Goal: Task Accomplishment & Management: Manage account settings

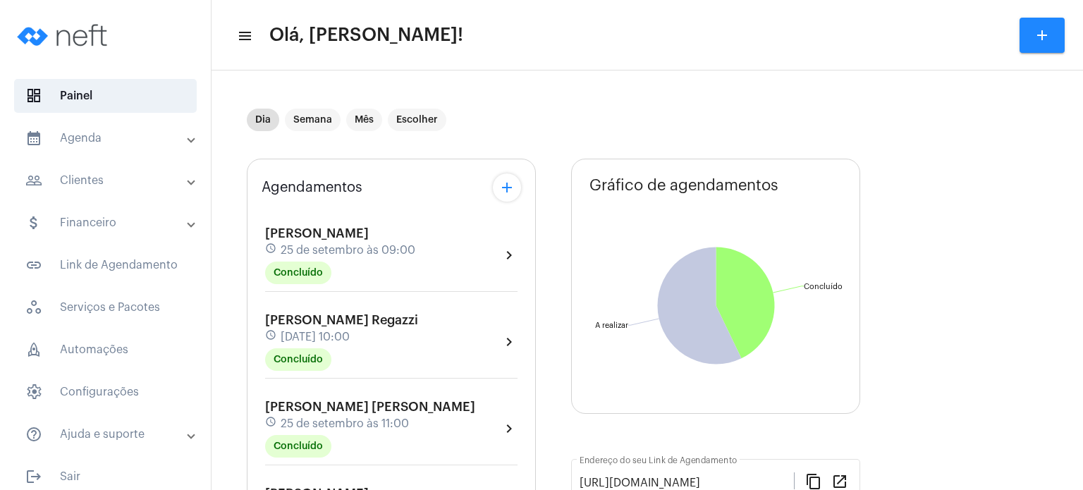
click at [254, 403] on div "Agendamentos add [PERSON_NAME] schedule [DATE] 09:00 Concluído chevron_right [P…" at bounding box center [391, 494] width 289 height 671
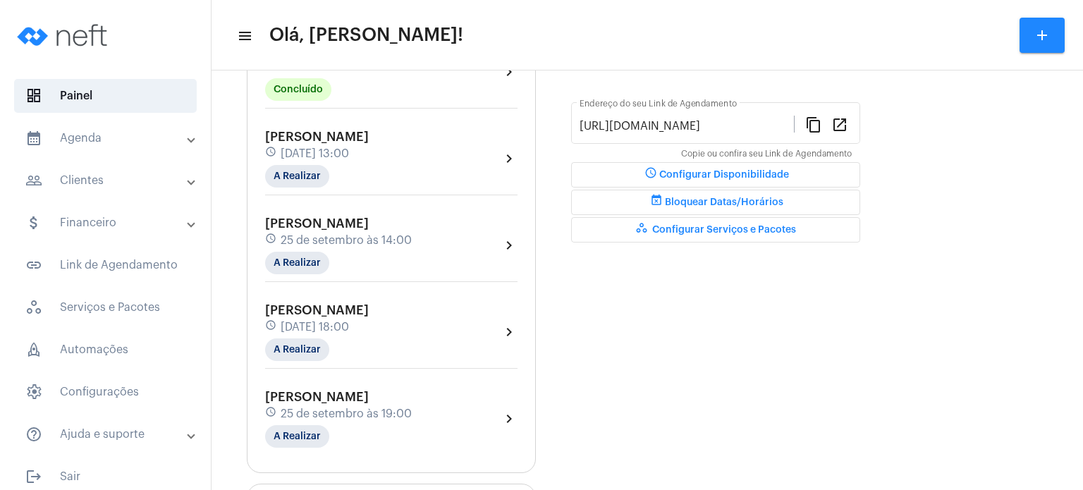
scroll to position [367, 0]
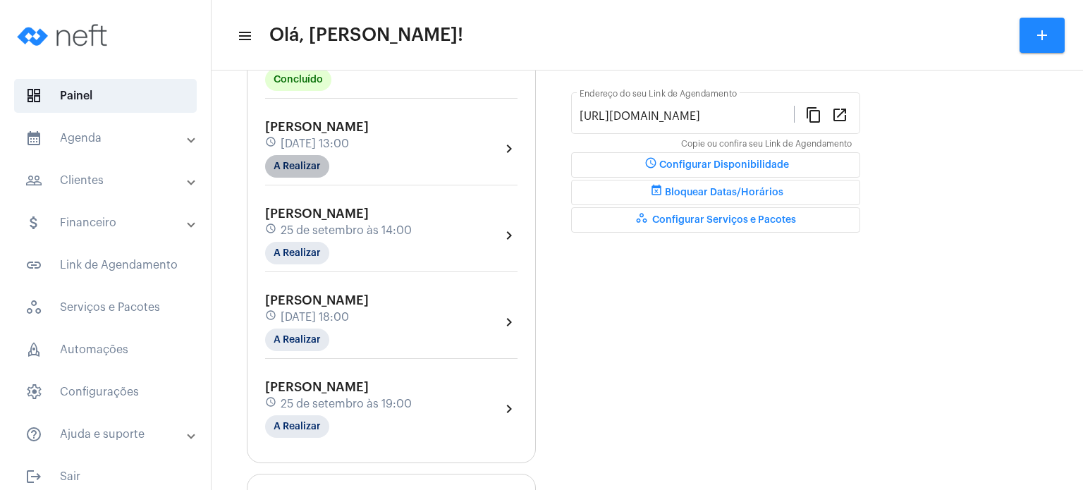
click at [310, 167] on mat-chip "A Realizar" at bounding box center [297, 166] width 64 height 23
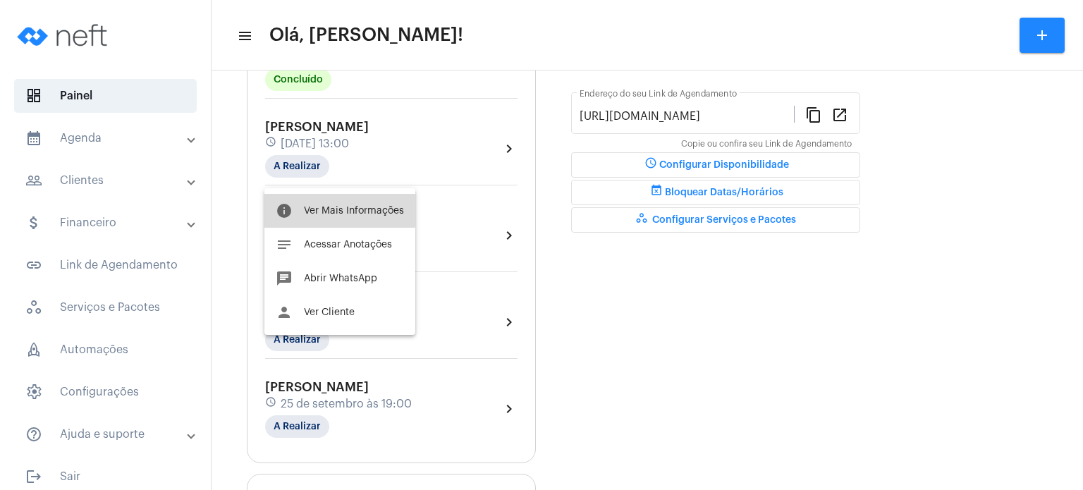
click at [316, 206] on span "Ver Mais Informações" at bounding box center [354, 211] width 100 height 10
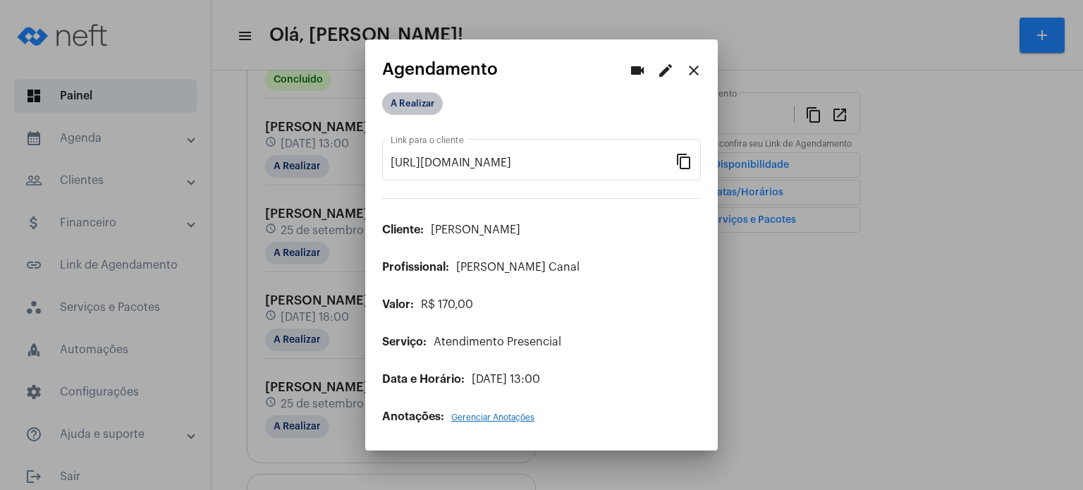
click at [398, 104] on mat-chip "A Realizar" at bounding box center [412, 103] width 61 height 23
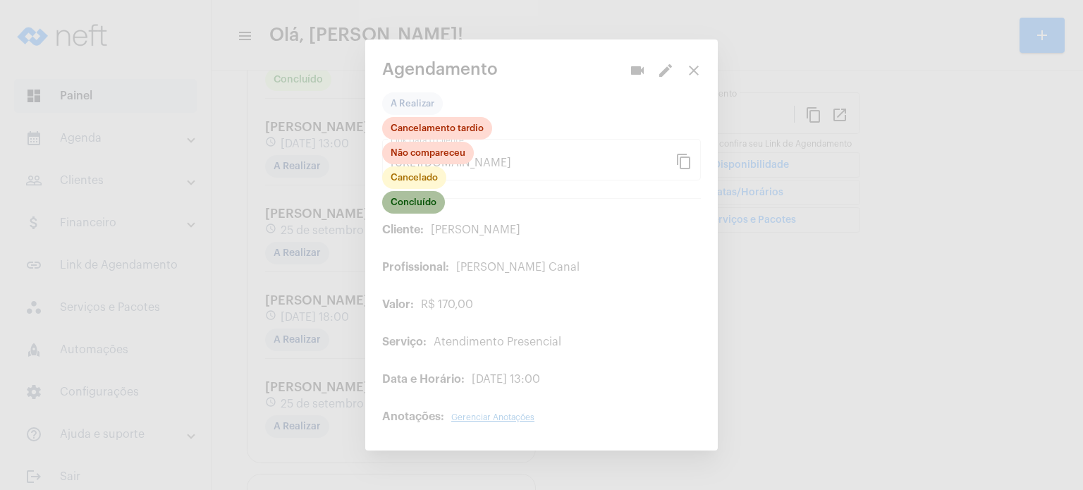
click at [411, 197] on mat-chip "Concluído" at bounding box center [413, 202] width 63 height 23
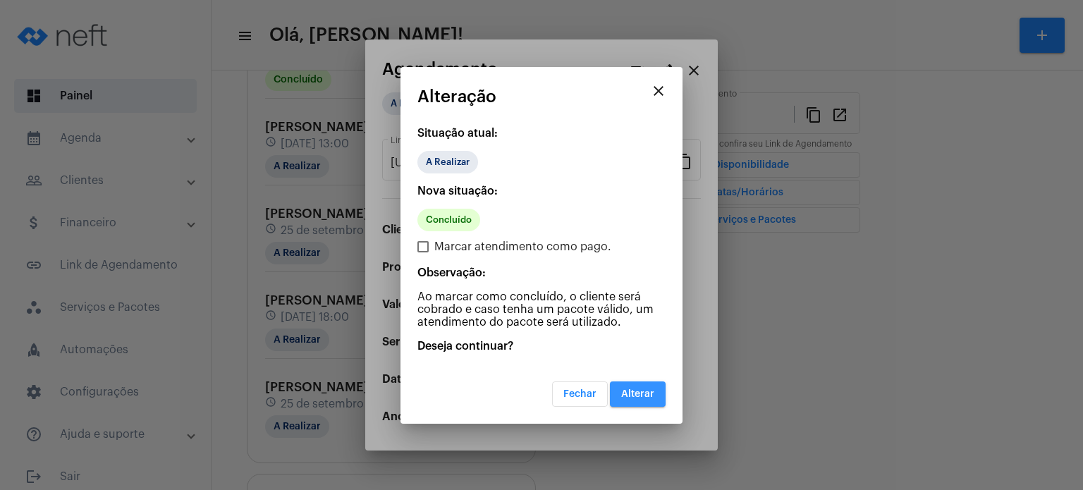
click at [614, 389] on button "Alterar" at bounding box center [638, 393] width 56 height 25
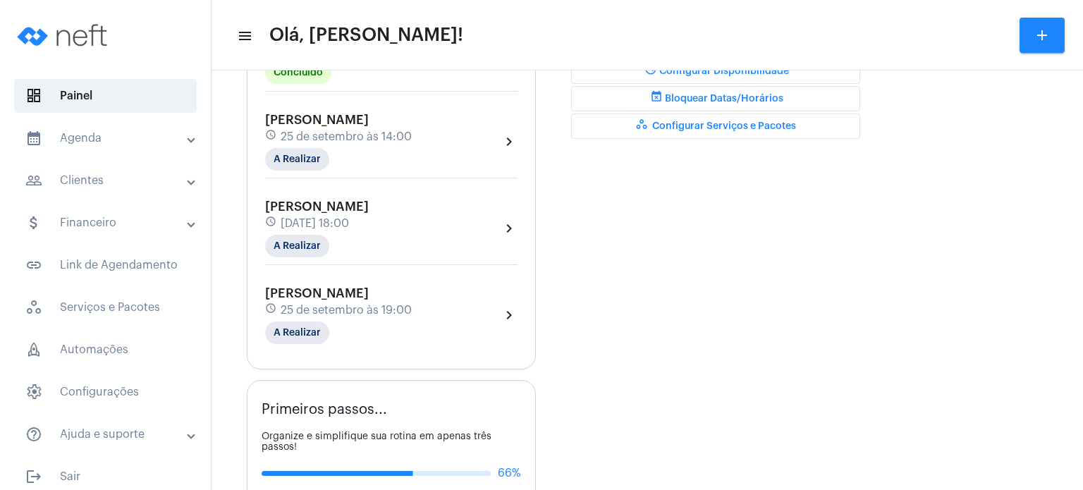
scroll to position [451, 0]
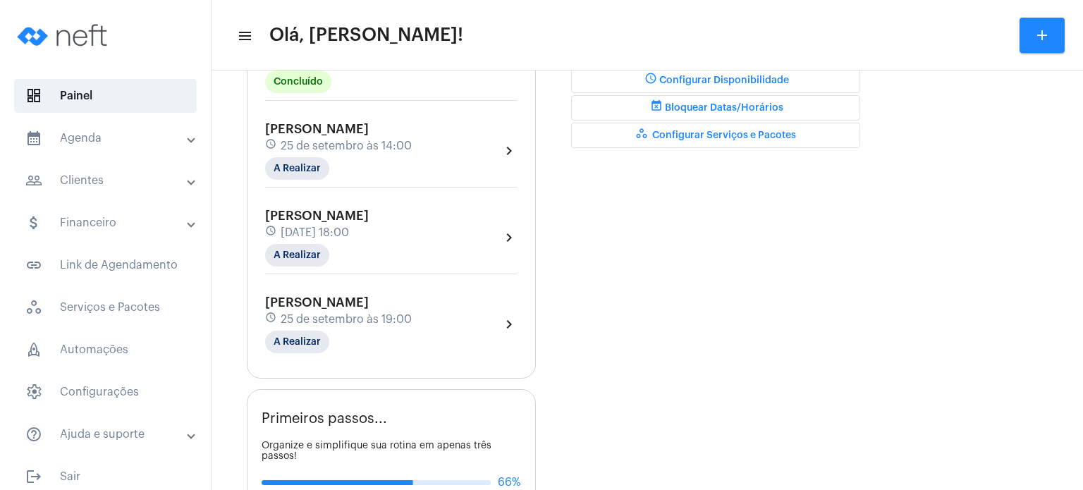
click at [245, 99] on div "Dia Semana Mês Escolher Agendamentos add [PERSON_NAME] schedule [DATE] 09:00 Co…" at bounding box center [647, 236] width 857 height 1220
click at [350, 67] on div "schedule [DATE] 13:00" at bounding box center [317, 59] width 104 height 16
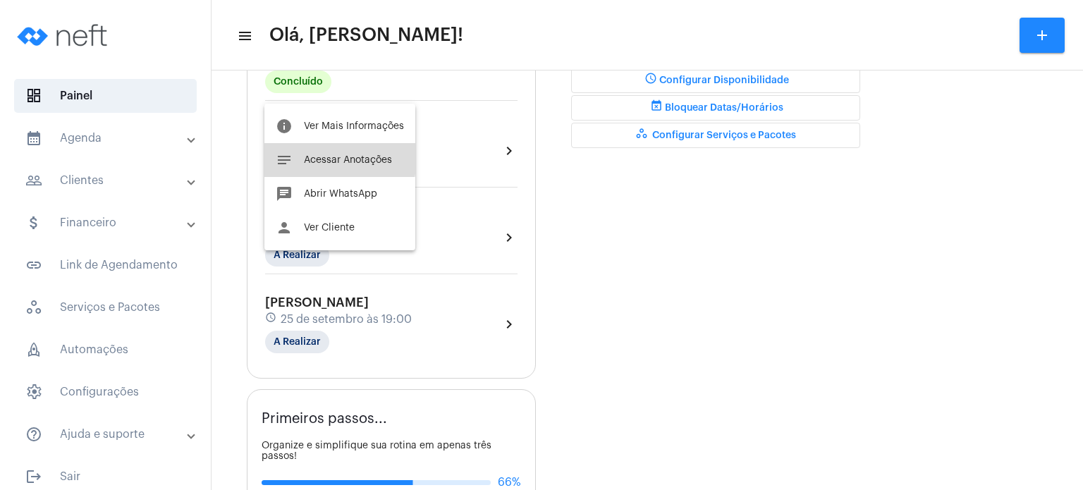
click at [315, 157] on span "Acessar Anotações" at bounding box center [348, 160] width 88 height 10
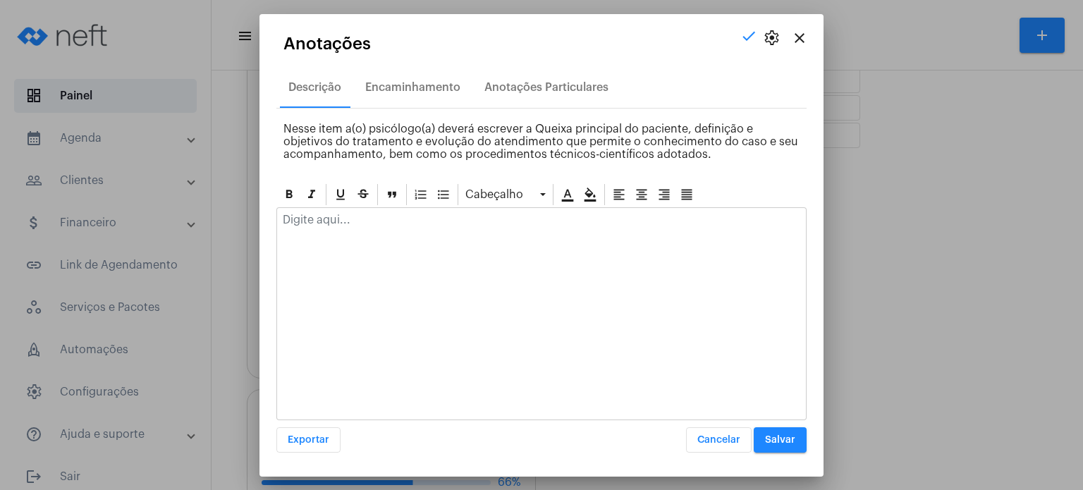
click at [336, 225] on div at bounding box center [541, 223] width 529 height 31
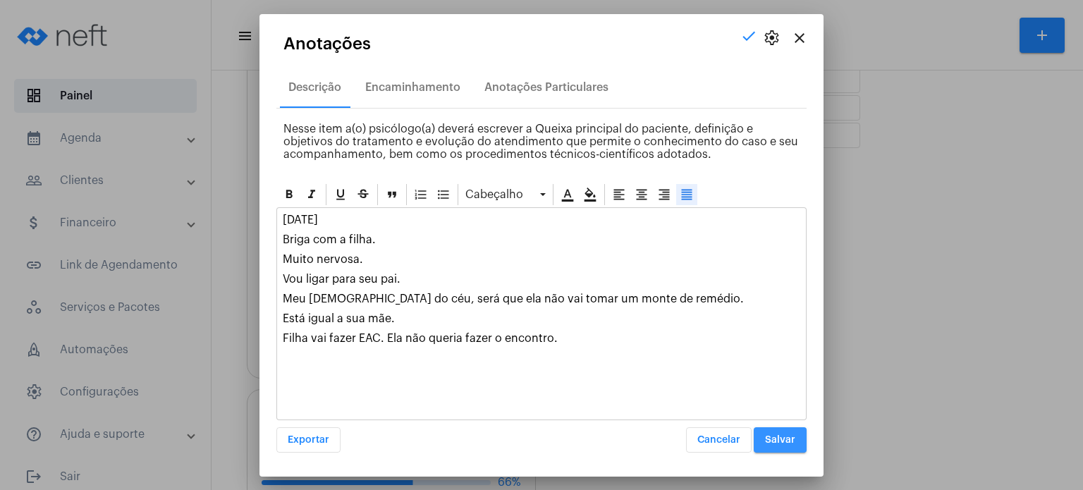
click at [788, 439] on span "Salvar" at bounding box center [780, 440] width 30 height 10
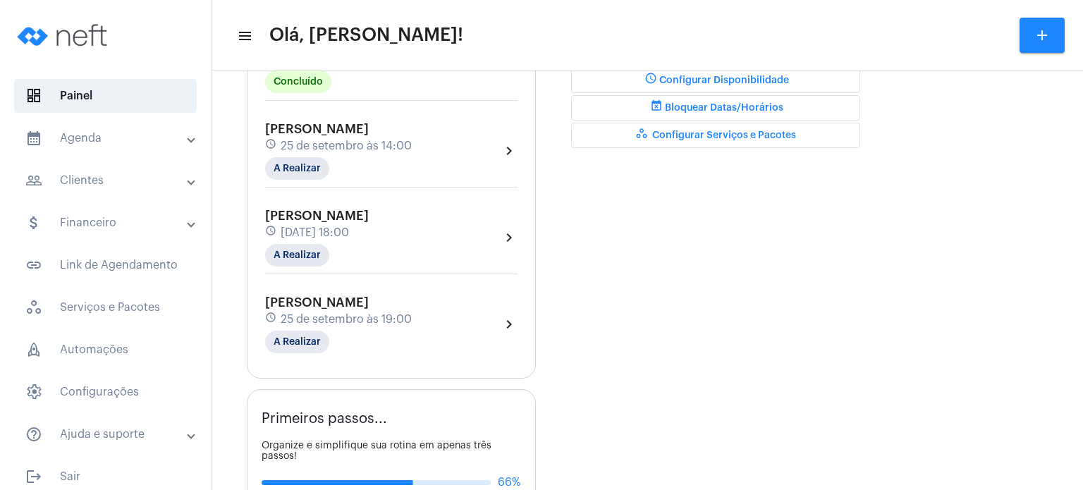
click at [354, 152] on span "25 de setembro às 14:00" at bounding box center [346, 146] width 131 height 13
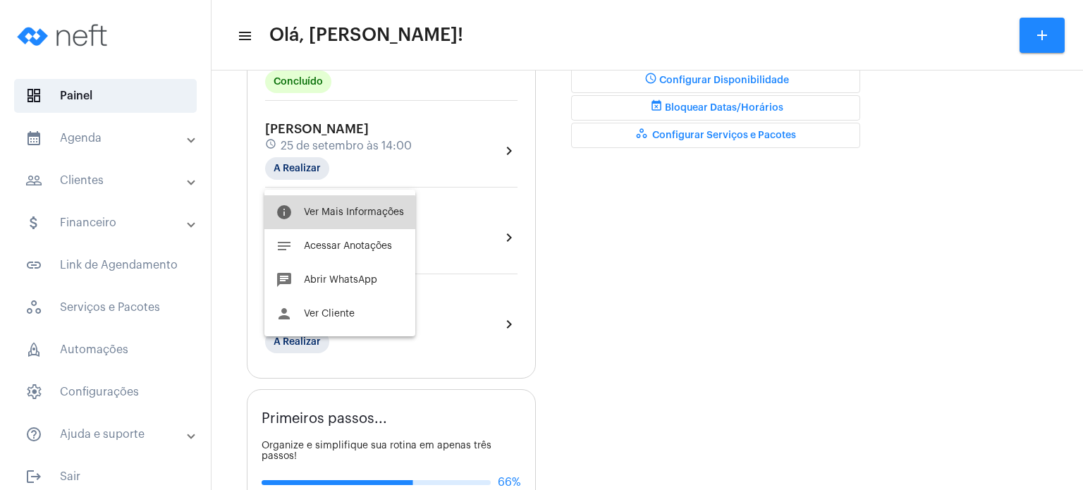
click at [331, 219] on button "info Ver Mais Informações" at bounding box center [339, 212] width 151 height 34
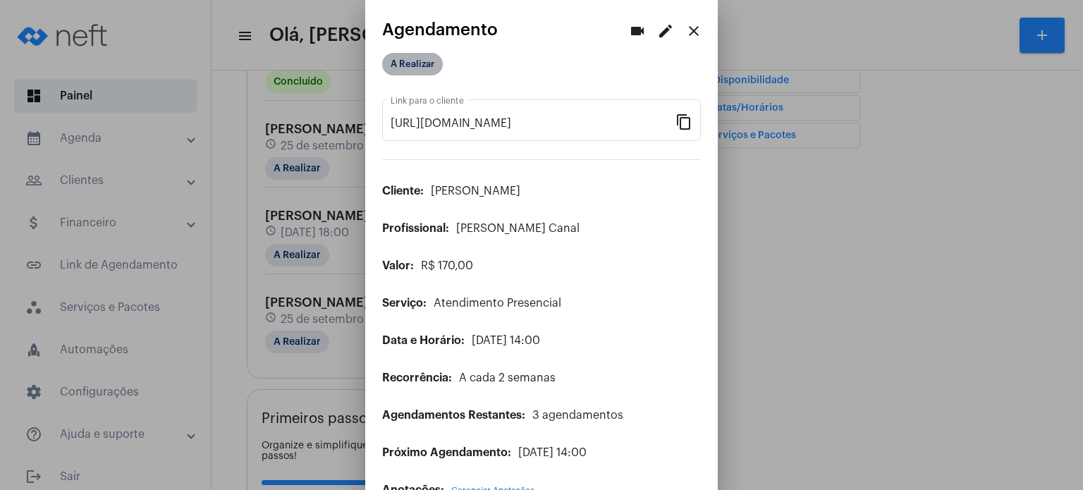
click at [422, 59] on mat-chip "A Realizar" at bounding box center [412, 64] width 61 height 23
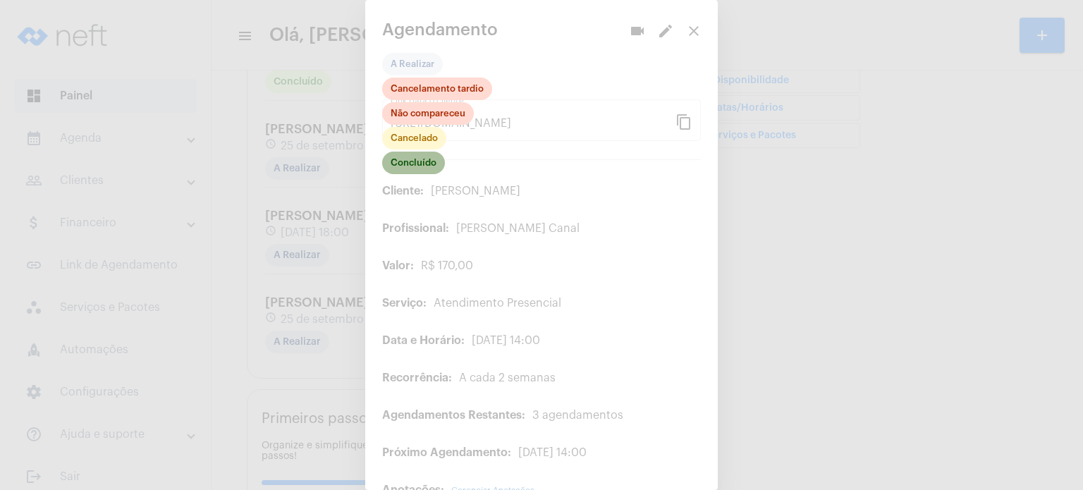
click at [408, 163] on mat-chip "Concluído" at bounding box center [413, 163] width 63 height 23
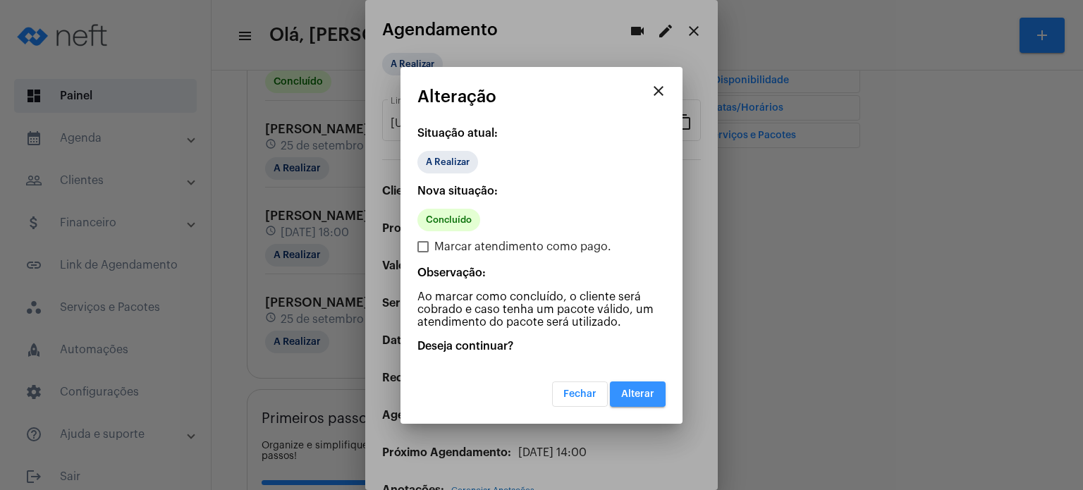
click at [614, 383] on button "Alterar" at bounding box center [638, 393] width 56 height 25
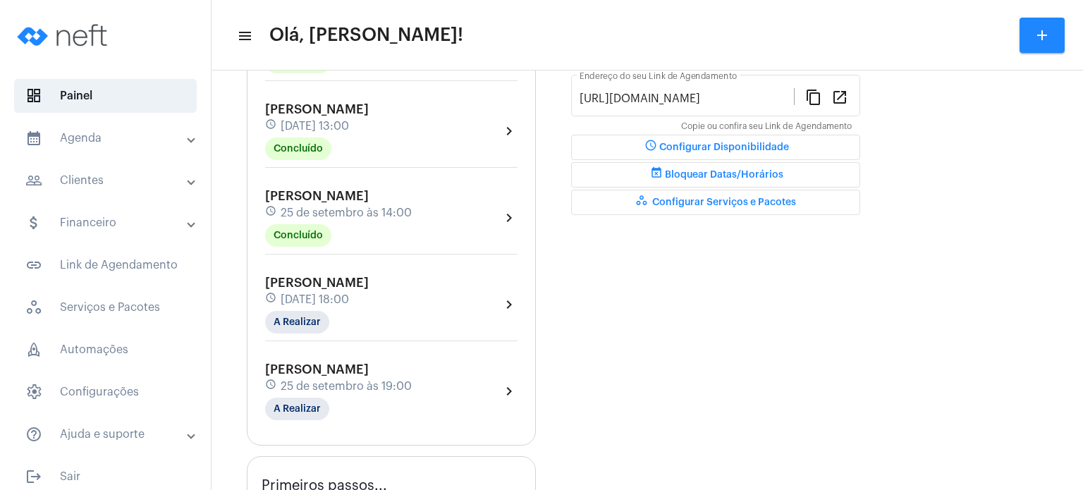
scroll to position [395, 0]
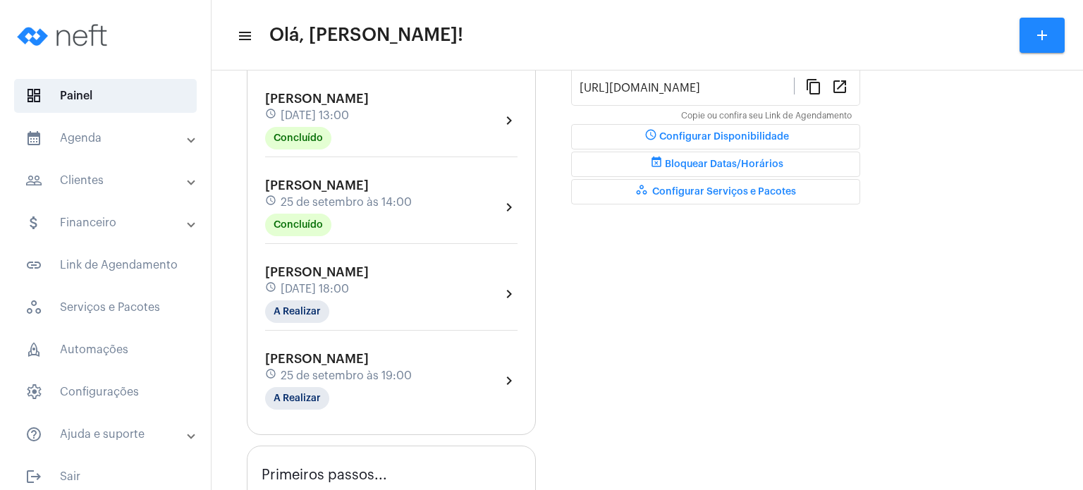
click at [222, 118] on div "Dia Semana Mês Escolher Agendamentos add [PERSON_NAME] schedule [DATE] 09:00 Co…" at bounding box center [647, 293] width 857 height 1220
